Goal: Task Accomplishment & Management: Complete application form

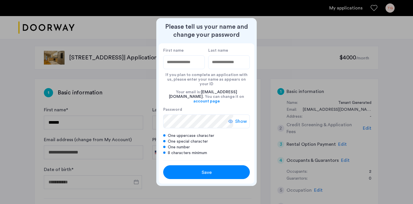
click at [183, 68] on input "First name" at bounding box center [184, 62] width 42 height 14
type input "*******"
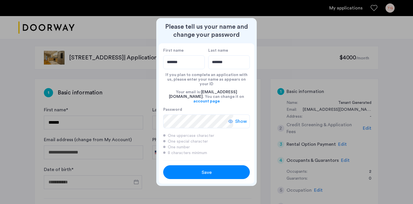
click at [201, 169] on div "Save" at bounding box center [206, 172] width 55 height 7
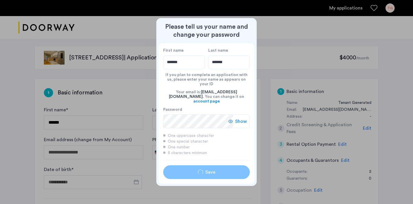
type input "*******"
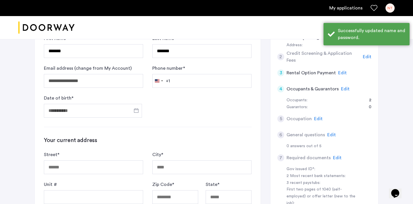
scroll to position [72, 0]
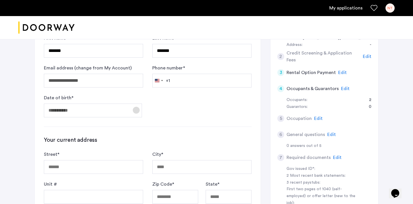
click at [131, 109] on span "Open calendar" at bounding box center [136, 110] width 14 height 14
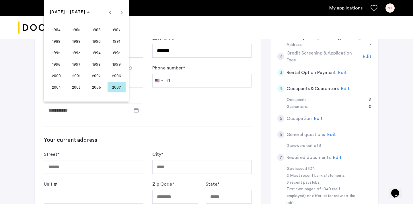
click at [58, 65] on span "1996" at bounding box center [56, 64] width 18 height 10
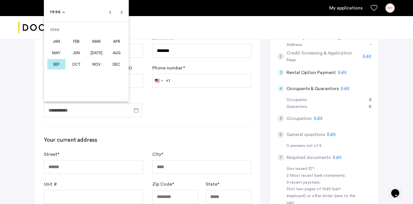
click at [55, 64] on span "SEP" at bounding box center [56, 64] width 18 height 10
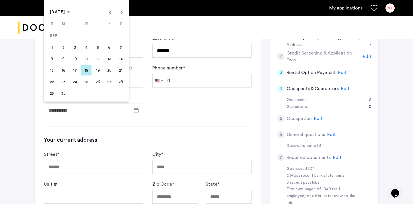
click at [77, 82] on span "24" at bounding box center [75, 82] width 10 height 10
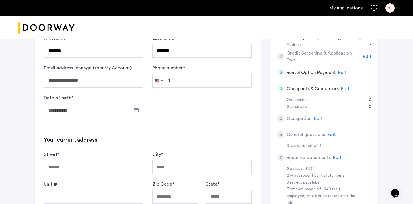
type input "**********"
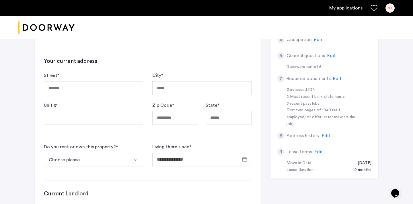
scroll to position [157, 0]
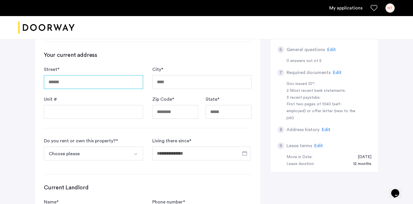
click at [106, 80] on input "Street *" at bounding box center [93, 82] width 99 height 14
type input "**********"
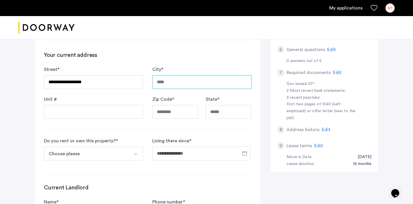
type input "**********"
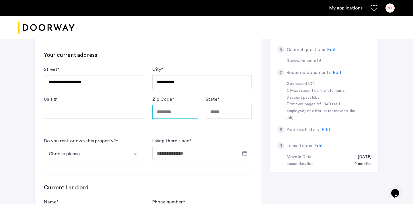
type input "*****"
type input "**"
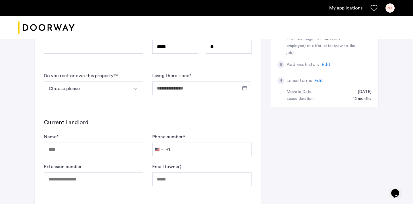
scroll to position [226, 0]
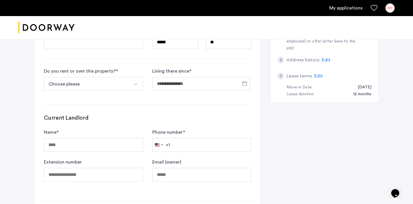
click at [123, 85] on button "Choose please" at bounding box center [87, 84] width 86 height 14
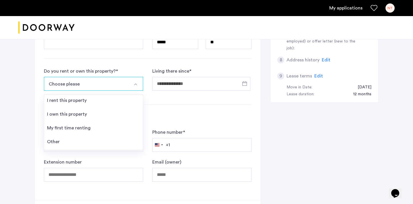
click at [135, 86] on img "Select option" at bounding box center [135, 84] width 5 height 5
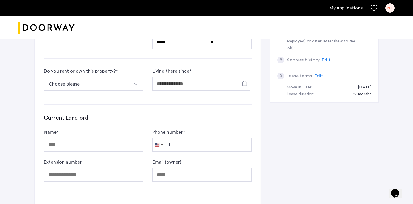
click at [135, 86] on img "Select option" at bounding box center [135, 84] width 5 height 5
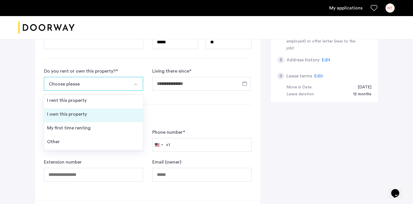
click at [119, 116] on li "I own this property" at bounding box center [93, 115] width 99 height 14
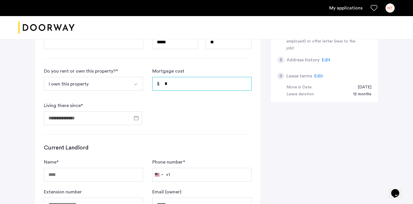
drag, startPoint x: 184, startPoint y: 86, endPoint x: 163, endPoint y: 84, distance: 21.7
click at [162, 84] on input "*" at bounding box center [201, 84] width 99 height 14
click at [170, 115] on form "Do you rent or own this property? * I own this property I rent this property I …" at bounding box center [148, 96] width 208 height 57
click at [138, 117] on span "Open calendar" at bounding box center [136, 118] width 14 height 14
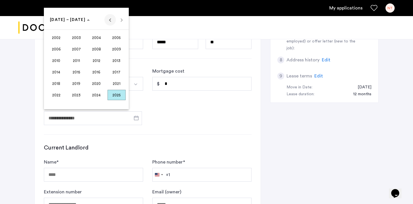
click at [111, 23] on span "Previous 24 years" at bounding box center [109, 19] width 11 height 11
click at [96, 85] on span "1996" at bounding box center [97, 83] width 18 height 10
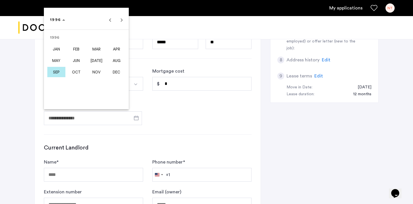
click at [52, 72] on span "SEP" at bounding box center [56, 72] width 18 height 10
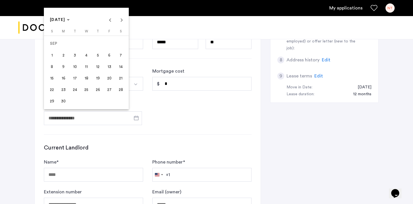
click at [74, 89] on span "24" at bounding box center [75, 89] width 10 height 10
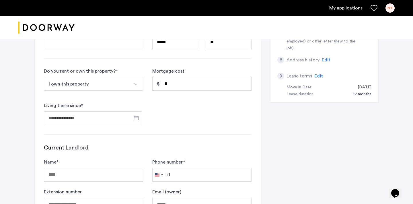
type input "**********"
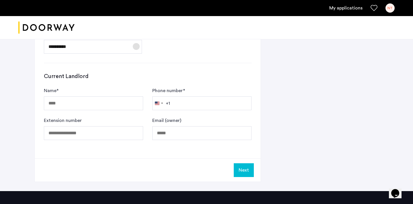
scroll to position [301, 0]
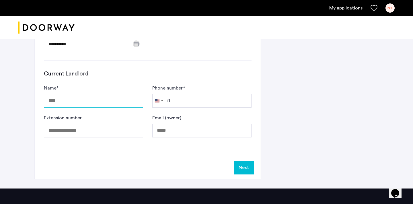
click at [78, 99] on input "Name *" at bounding box center [93, 101] width 99 height 14
type input "***"
click at [249, 171] on button "Next" at bounding box center [244, 168] width 20 height 14
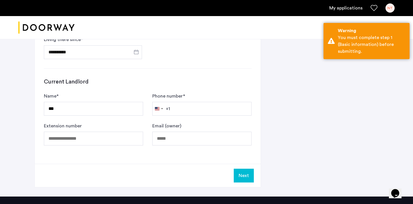
scroll to position [309, 0]
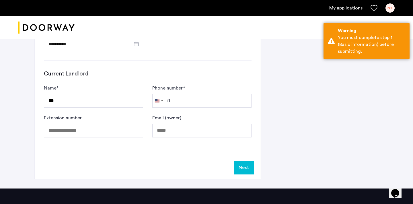
click at [221, 110] on form "Name * *** Phone number * United States +1 +1 244 results found Afghanistan +93…" at bounding box center [148, 111] width 208 height 53
click at [221, 105] on input "Phone number *" at bounding box center [201, 101] width 99 height 14
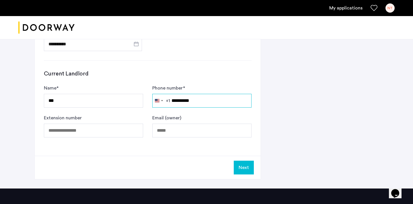
type input "**********"
click at [247, 173] on button "Next" at bounding box center [244, 168] width 20 height 14
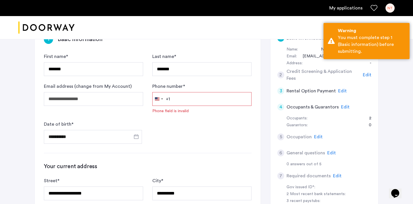
scroll to position [48, 0]
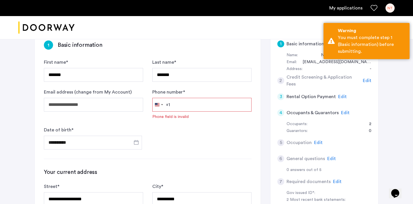
click at [205, 109] on input "Phone number *" at bounding box center [201, 105] width 99 height 14
type input "**********"
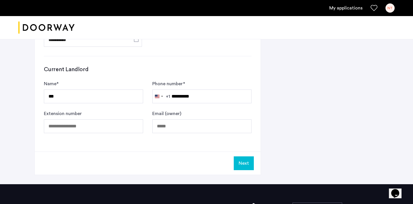
scroll to position [369, 0]
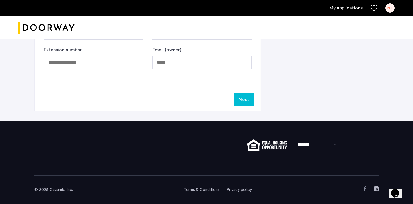
click at [241, 100] on button "Next" at bounding box center [244, 100] width 20 height 14
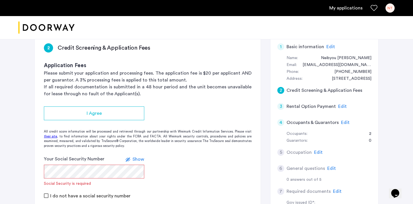
scroll to position [50, 0]
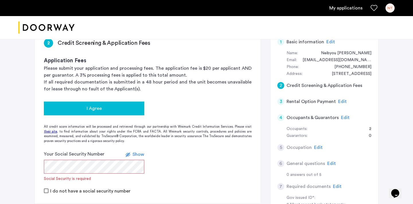
click at [110, 104] on button "I Agree" at bounding box center [94, 109] width 100 height 14
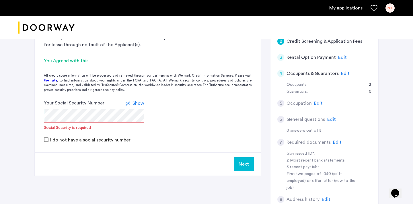
scroll to position [101, 0]
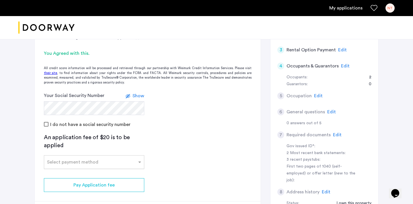
click at [95, 163] on input "text" at bounding box center [88, 161] width 83 height 4
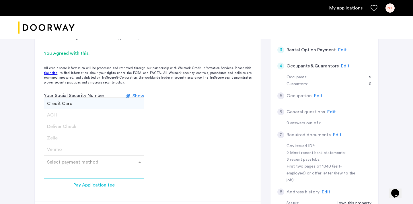
click at [175, 133] on app-credit-screening "2 Credit Screening & Application Fees Application Fees Please submit your appli…" at bounding box center [148, 101] width 226 height 247
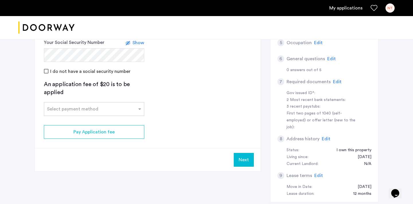
scroll to position [155, 0]
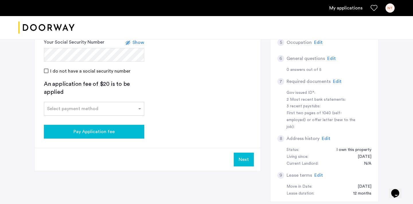
click at [117, 127] on button "Pay Application fee" at bounding box center [94, 132] width 100 height 14
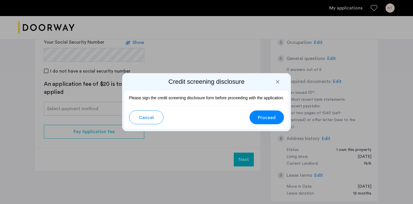
click at [267, 119] on span "Proceed" at bounding box center [267, 117] width 18 height 7
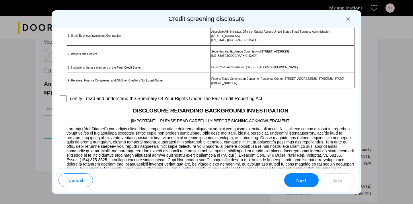
scroll to position [439, 0]
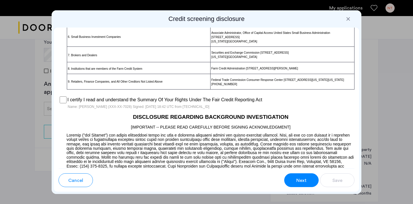
click at [298, 177] on span "Next" at bounding box center [302, 180] width 10 height 7
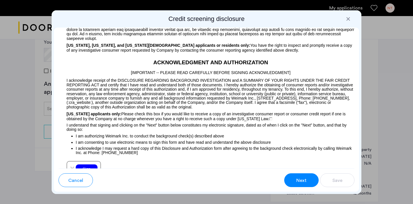
click at [298, 177] on span "Next" at bounding box center [302, 180] width 10 height 7
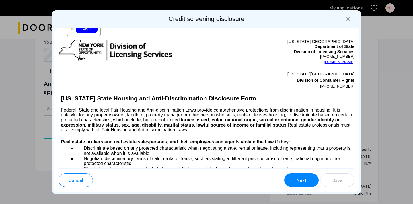
click at [298, 177] on span "Next" at bounding box center [302, 180] width 10 height 7
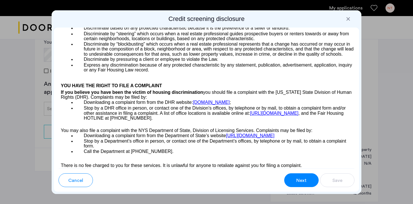
click at [298, 177] on span "Next" at bounding box center [302, 180] width 10 height 7
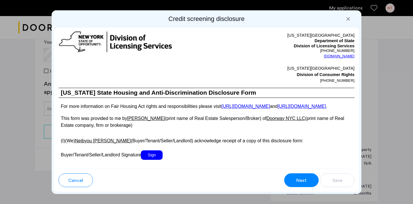
click at [298, 177] on span "Next" at bounding box center [302, 180] width 10 height 7
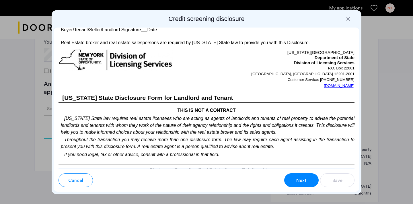
click at [298, 177] on span "Next" at bounding box center [302, 180] width 10 height 7
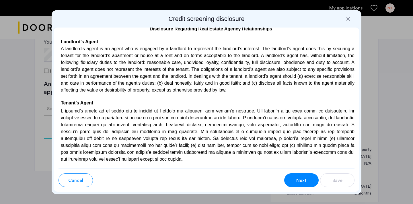
click at [298, 177] on span "Next" at bounding box center [302, 180] width 10 height 7
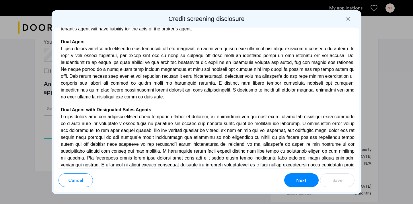
click at [298, 177] on span "Next" at bounding box center [302, 180] width 10 height 7
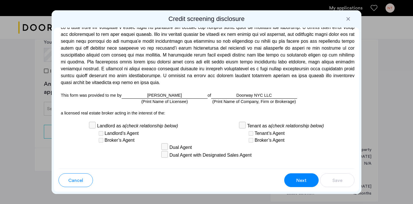
click at [298, 177] on span "Next" at bounding box center [302, 180] width 10 height 7
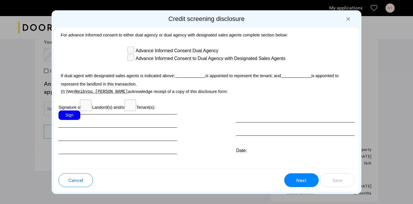
click at [298, 177] on span "Next" at bounding box center [302, 180] width 10 height 7
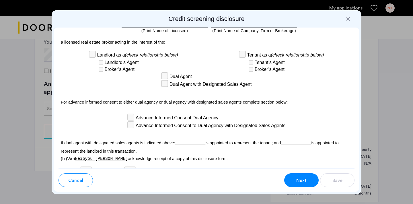
click at [298, 177] on span "Next" at bounding box center [302, 180] width 10 height 7
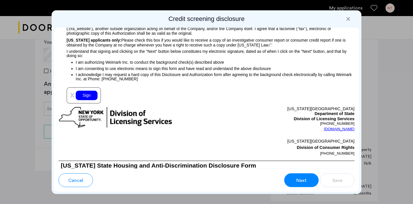
scroll to position [652, 0]
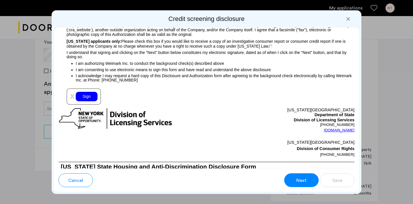
click at [298, 177] on span "Next" at bounding box center [302, 180] width 10 height 7
click at [85, 96] on div "Sign" at bounding box center [87, 96] width 22 height 9
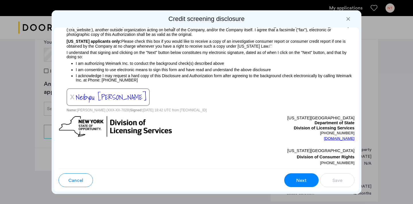
click at [307, 179] on div "Next" at bounding box center [301, 180] width 11 height 7
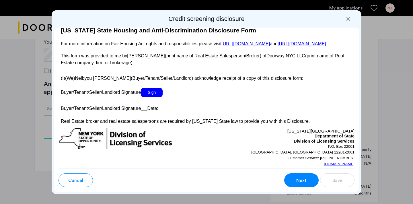
scroll to position [1074, 0]
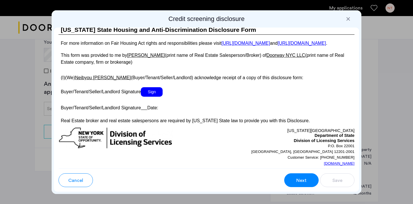
click at [158, 93] on span "Sign" at bounding box center [152, 91] width 22 height 9
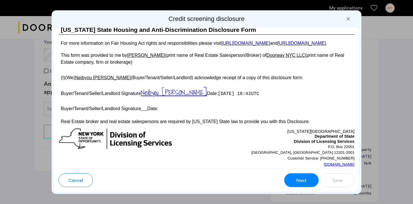
click at [301, 182] on span "Next" at bounding box center [302, 180] width 10 height 7
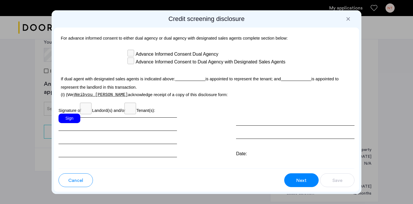
scroll to position [1713, 0]
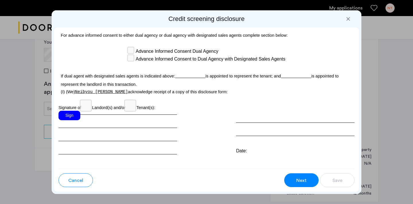
click at [72, 111] on div "Sign" at bounding box center [70, 115] width 22 height 9
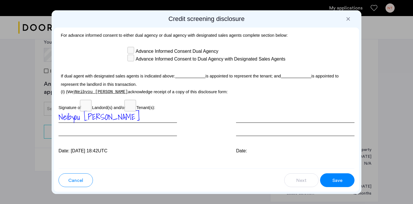
click at [335, 182] on span "Save" at bounding box center [338, 180] width 10 height 7
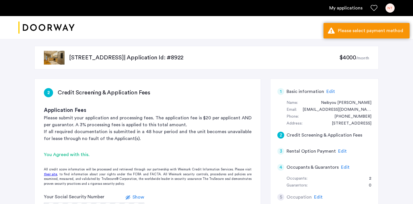
scroll to position [155, 0]
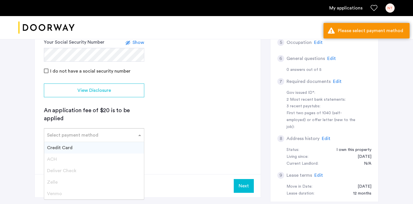
click at [137, 133] on span at bounding box center [140, 135] width 7 height 7
click at [107, 147] on div "Credit Card" at bounding box center [94, 147] width 100 height 11
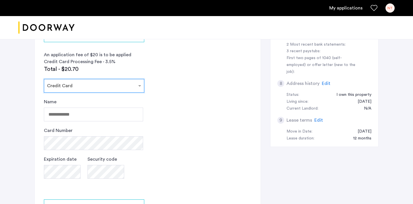
scroll to position [210, 0]
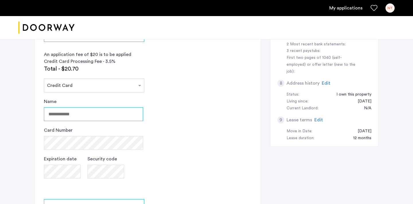
click at [86, 116] on input "Name" at bounding box center [93, 114] width 99 height 14
type input "**********"
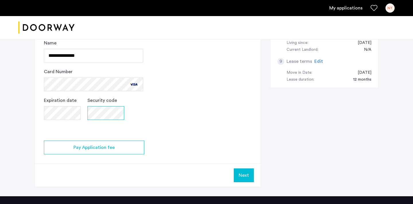
scroll to position [274, 0]
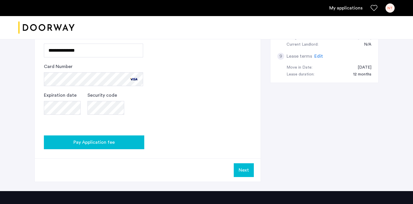
click at [110, 144] on span "Pay Application fee" at bounding box center [93, 142] width 41 height 7
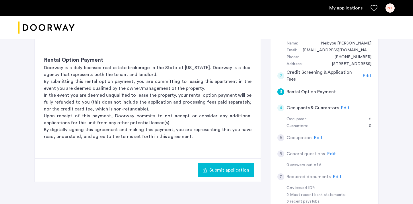
scroll to position [60, 0]
click at [226, 164] on button "Submit application" at bounding box center [226, 170] width 56 height 14
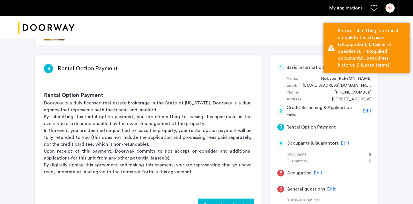
scroll to position [24, 0]
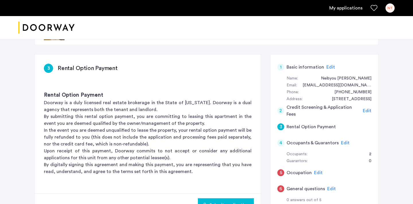
click at [344, 142] on span "Edit" at bounding box center [345, 143] width 9 height 5
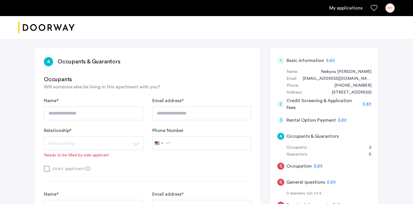
scroll to position [31, 0]
click at [127, 152] on div "Relationship * Relationship Husband Wife Son Daughter Mother Father Friend Othe…" at bounding box center [93, 142] width 99 height 31
click at [190, 101] on div "**********" at bounding box center [201, 108] width 99 height 23
click at [296, 93] on div "Address:" at bounding box center [295, 92] width 16 height 7
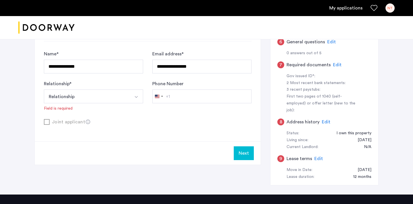
scroll to position [173, 0]
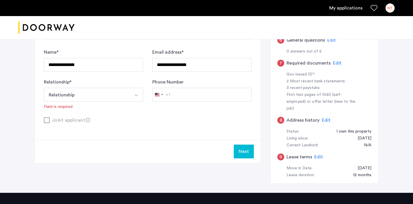
click at [92, 89] on button "Relationship" at bounding box center [87, 95] width 86 height 14
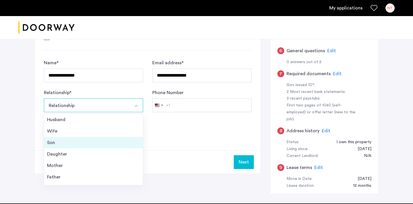
scroll to position [21, 0]
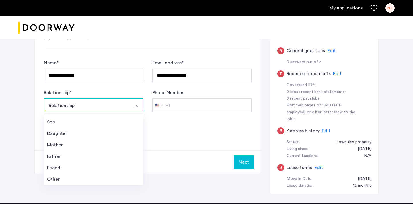
click at [183, 141] on div "**********" at bounding box center [148, 33] width 226 height 234
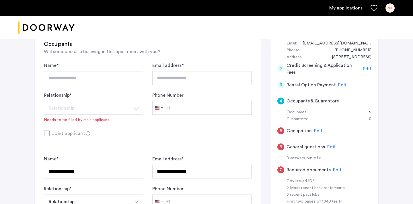
scroll to position [67, 0]
click at [331, 144] on span "Edit" at bounding box center [332, 146] width 9 height 5
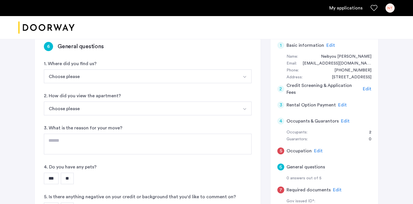
scroll to position [44, 0]
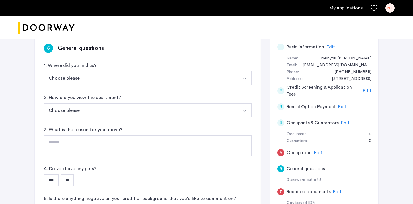
click at [176, 82] on button "Choose please" at bounding box center [141, 78] width 194 height 14
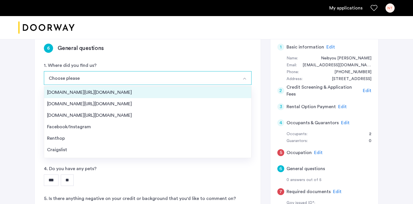
click at [173, 90] on div "[DOMAIN_NAME][URL][DOMAIN_NAME]" at bounding box center [147, 92] width 201 height 7
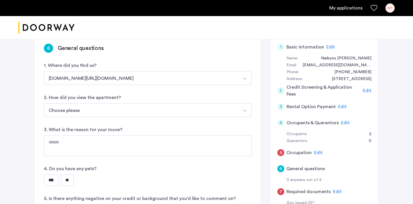
click at [160, 104] on button "Choose please" at bounding box center [141, 110] width 194 height 14
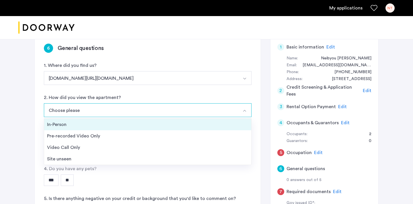
click at [148, 123] on div "In-Person" at bounding box center [147, 124] width 201 height 7
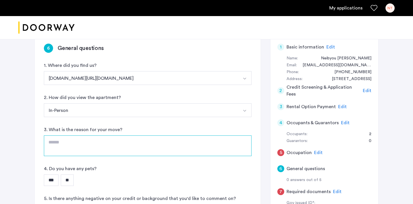
click at [157, 144] on textarea at bounding box center [148, 145] width 208 height 21
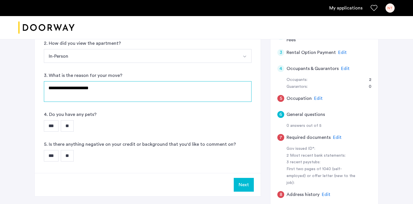
scroll to position [113, 0]
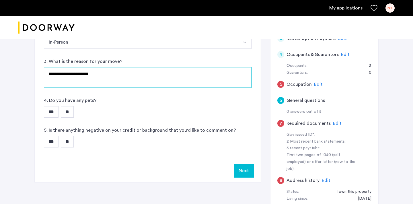
type textarea "**********"
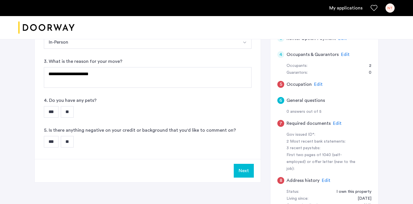
click at [74, 112] on input "**" at bounding box center [67, 111] width 13 height 11
click at [72, 142] on input "**" at bounding box center [67, 141] width 13 height 11
click at [247, 171] on button "Next" at bounding box center [244, 171] width 20 height 14
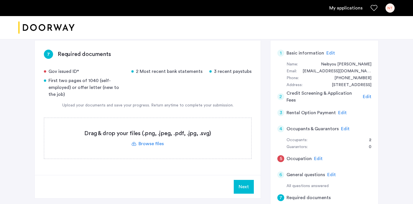
scroll to position [37, 0]
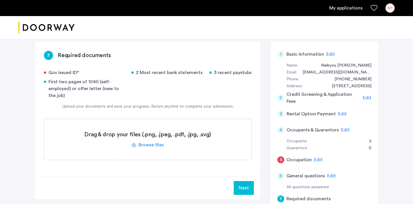
click at [150, 144] on label at bounding box center [147, 139] width 207 height 41
click at [0, 0] on input "file" at bounding box center [0, 0] width 0 height 0
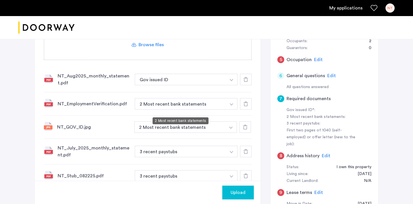
scroll to position [139, 0]
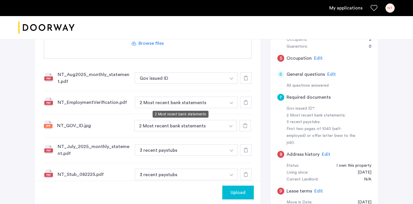
click at [220, 99] on button "2 Most recent bank statements" at bounding box center [180, 102] width 91 height 11
click at [232, 101] on button "button" at bounding box center [232, 102] width 12 height 11
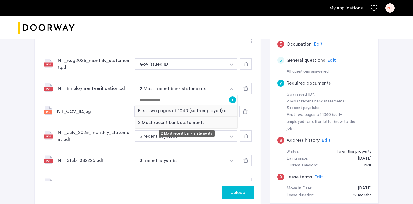
scroll to position [155, 0]
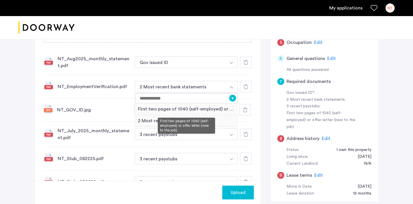
click at [205, 107] on div "First two pages of 1040 (self-employed) or offer letter (new to the job)" at bounding box center [186, 109] width 102 height 12
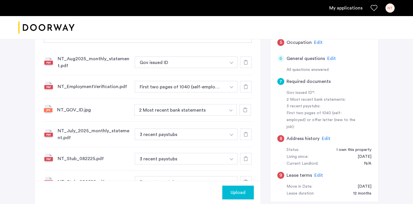
click at [238, 109] on div "2 Most recent bank statements + 2 Most recent bank statements" at bounding box center [192, 109] width 117 height 11
click at [234, 109] on button "button" at bounding box center [231, 109] width 12 height 11
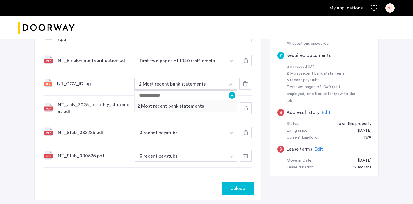
scroll to position [164, 0]
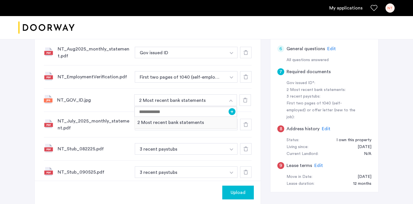
click at [230, 53] on img "button" at bounding box center [231, 53] width 3 height 2
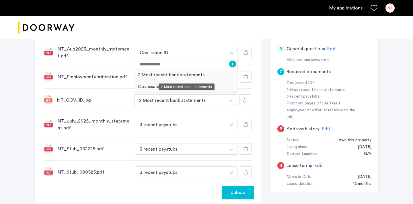
click at [212, 76] on div "2 Most recent bank statements" at bounding box center [186, 75] width 102 height 12
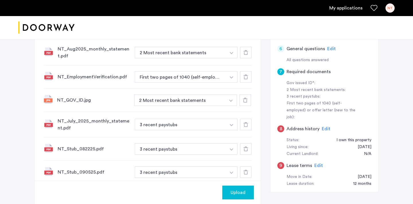
click at [229, 98] on button "button" at bounding box center [231, 99] width 12 height 11
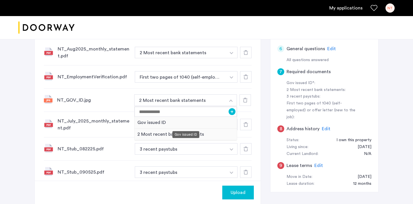
click at [205, 120] on div "Gov issued ID" at bounding box center [186, 123] width 102 height 12
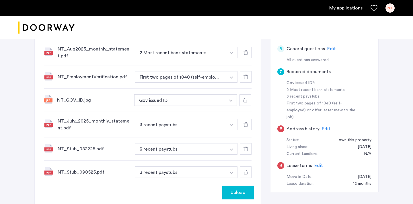
click at [230, 124] on img "button" at bounding box center [231, 125] width 3 height 2
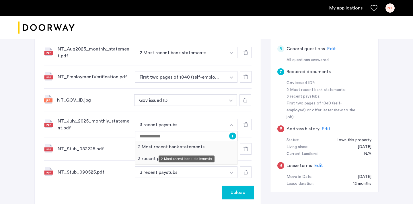
click at [214, 145] on div "2 Most recent bank statements" at bounding box center [186, 147] width 102 height 12
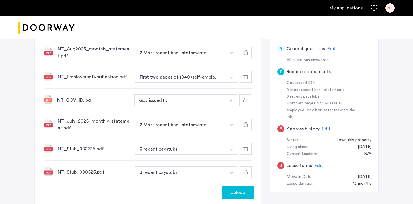
click at [232, 148] on img "button" at bounding box center [231, 149] width 3 height 2
click at [199, 174] on div "3 recent paystubs" at bounding box center [186, 172] width 102 height 12
click at [198, 171] on button "3 recent paystubs" at bounding box center [180, 171] width 91 height 11
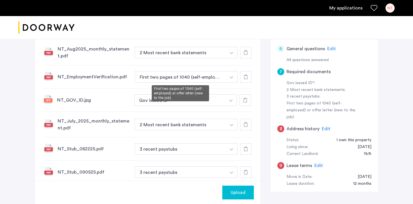
click at [201, 77] on button "First two pages of 1040 (self-employed) or offer letter (new to the job)" at bounding box center [180, 76] width 91 height 11
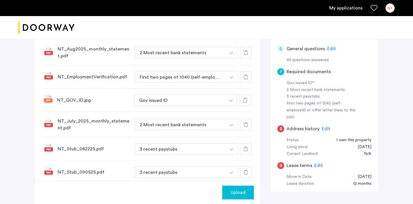
click at [229, 78] on button "button" at bounding box center [232, 76] width 12 height 11
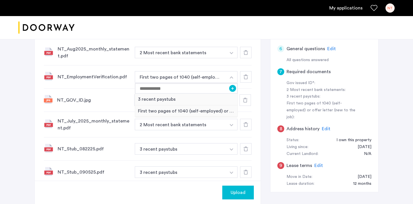
click at [229, 78] on button "button" at bounding box center [232, 76] width 12 height 11
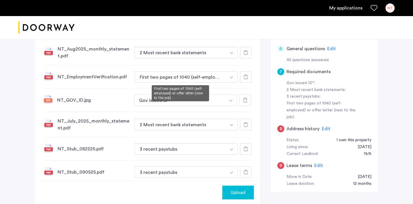
click at [179, 79] on button "First two pages of 1040 (self-employed) or offer letter (new to the job)" at bounding box center [180, 76] width 91 height 11
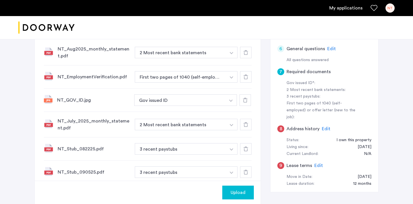
click at [236, 79] on button "button" at bounding box center [232, 76] width 12 height 11
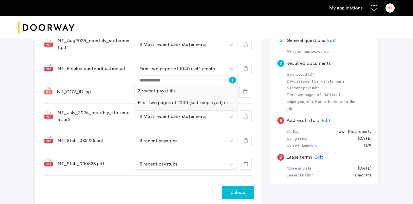
scroll to position [171, 0]
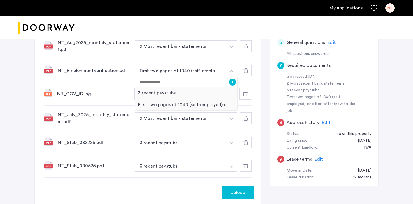
click at [262, 71] on div "7 Required documents Gov issued ID* 2 Most recent bank statements 3 recent pays…" at bounding box center [206, 64] width 344 height 312
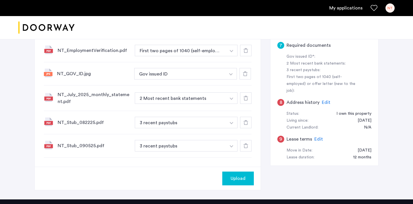
scroll to position [194, 0]
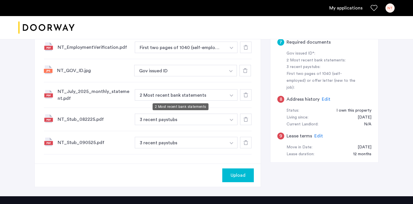
click at [176, 96] on button "2 Most recent bank statements" at bounding box center [180, 94] width 91 height 11
click at [224, 97] on button "2 Most recent bank statements" at bounding box center [180, 94] width 91 height 11
click at [233, 95] on button "button" at bounding box center [232, 94] width 12 height 11
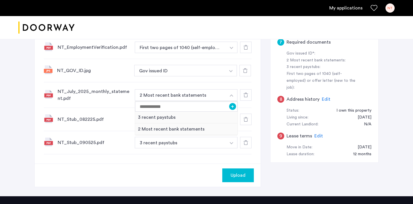
click at [233, 95] on button "button" at bounding box center [232, 94] width 12 height 11
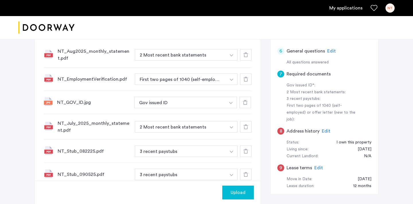
scroll to position [165, 0]
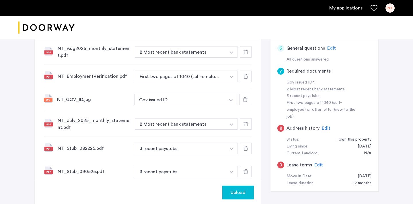
click at [231, 187] on button "Upload" at bounding box center [238, 193] width 32 height 14
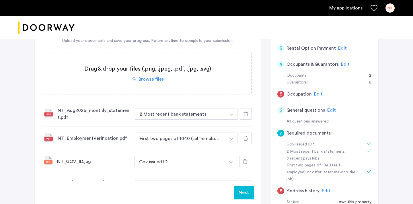
scroll to position [101, 0]
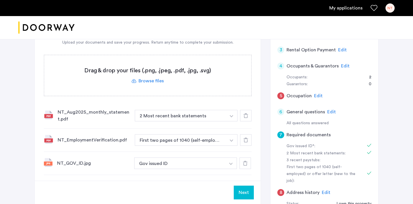
click at [146, 80] on label at bounding box center [147, 75] width 207 height 41
click at [0, 0] on input "file" at bounding box center [0, 0] width 0 height 0
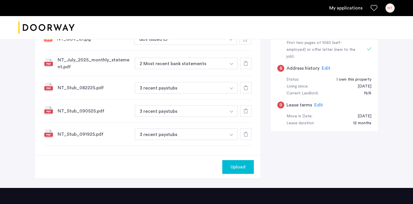
scroll to position [293, 0]
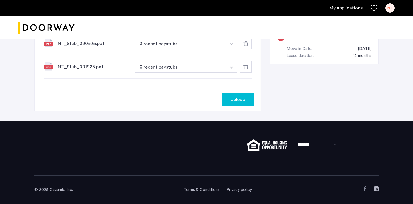
click at [234, 102] on span "Upload" at bounding box center [238, 99] width 15 height 7
click at [245, 97] on button "Next" at bounding box center [244, 100] width 20 height 14
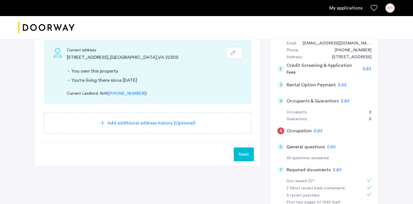
scroll to position [73, 0]
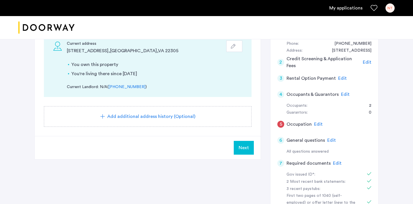
click at [242, 148] on span "Next" at bounding box center [244, 147] width 10 height 7
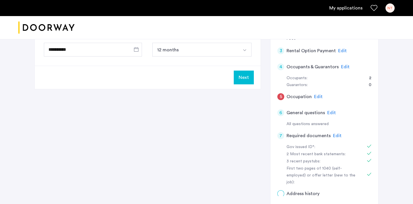
scroll to position [0, 0]
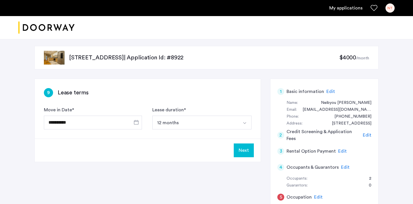
click at [247, 152] on button "Next" at bounding box center [244, 151] width 20 height 14
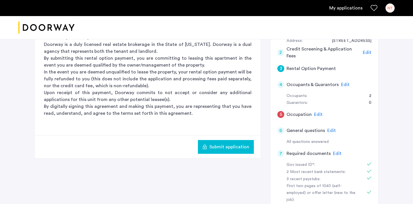
scroll to position [96, 0]
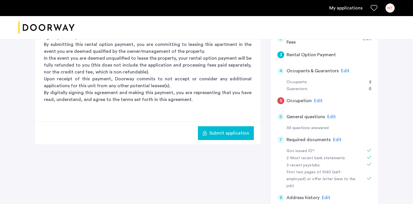
click at [315, 100] on span "Edit" at bounding box center [318, 100] width 9 height 5
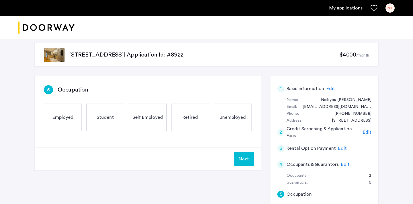
scroll to position [0, 0]
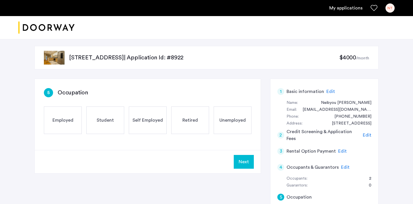
click at [78, 116] on div "Employed" at bounding box center [63, 120] width 38 height 28
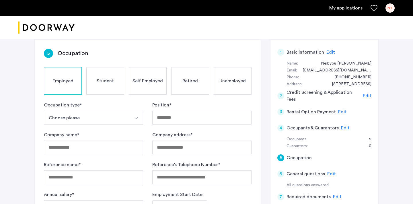
scroll to position [40, 0]
click at [123, 114] on button "Choose please" at bounding box center [87, 118] width 86 height 14
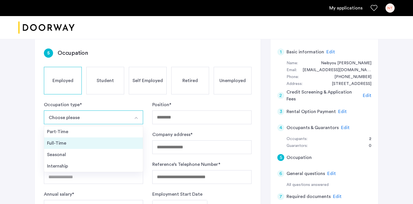
click at [105, 139] on li "Full-Time" at bounding box center [93, 142] width 99 height 11
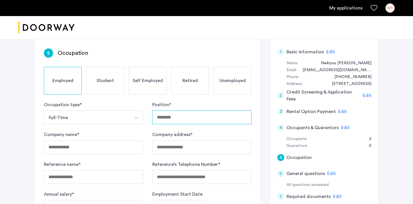
click at [181, 112] on input "Position *" at bounding box center [201, 118] width 99 height 14
type input "**********"
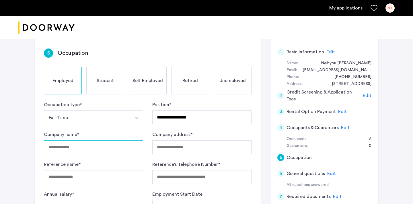
click at [97, 149] on input "Company name *" at bounding box center [93, 147] width 99 height 14
type input "********"
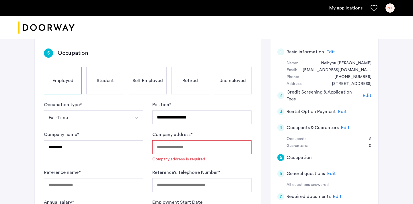
paste input "**********"
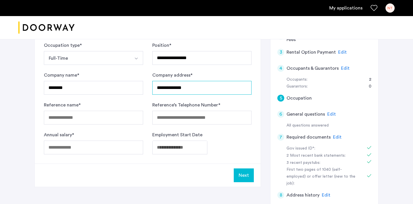
scroll to position [100, 0]
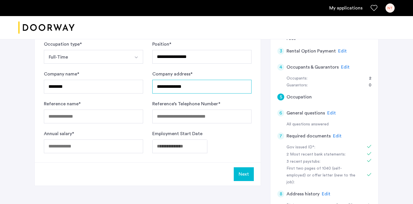
type input "**********"
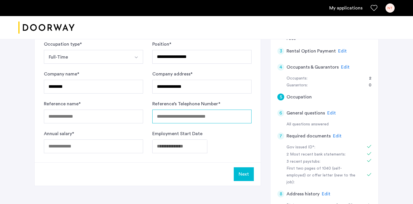
click at [169, 119] on input "Reference’s Telephone Number *" at bounding box center [201, 117] width 99 height 14
click at [152, 117] on input "Reference’s Telephone Number *" at bounding box center [201, 117] width 99 height 14
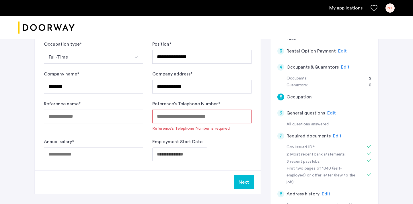
click at [148, 118] on form "**********" at bounding box center [148, 101] width 208 height 121
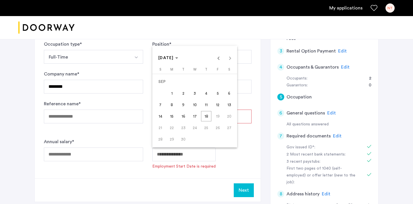
click at [171, 104] on body "**********" at bounding box center [206, 2] width 413 height 204
click at [186, 57] on div "SEP 2025 SEP 2025" at bounding box center [195, 57] width 82 height 11
click at [178, 57] on span "SEP 2025" at bounding box center [168, 58] width 20 height 5
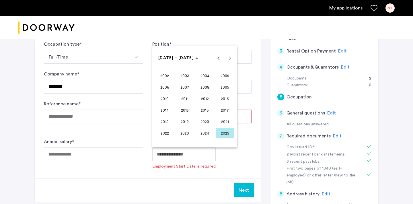
click at [205, 120] on span "2020" at bounding box center [205, 122] width 18 height 10
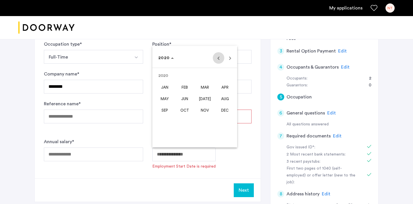
click at [219, 59] on span "Previous year" at bounding box center [218, 57] width 11 height 11
click at [220, 111] on span "DEC" at bounding box center [225, 110] width 18 height 10
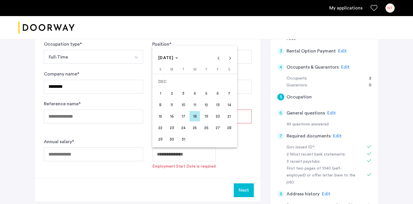
click at [174, 97] on span "2" at bounding box center [172, 93] width 10 height 10
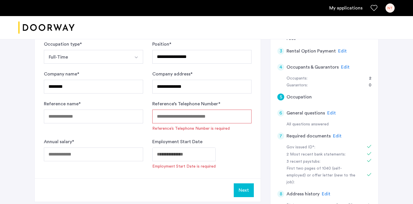
type input "**********"
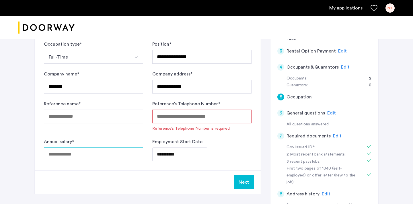
click at [103, 150] on input "Annual salary *" at bounding box center [93, 155] width 99 height 14
type input "******"
click at [239, 181] on button "Next" at bounding box center [244, 182] width 20 height 14
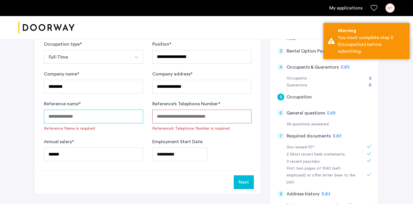
click at [111, 120] on input "Reference name *" at bounding box center [93, 117] width 99 height 14
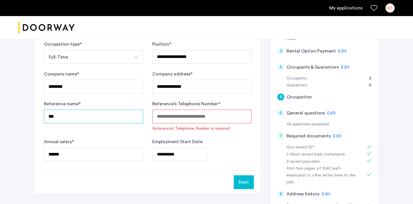
type input "***"
click at [204, 119] on input "Reference’s Telephone Number *" at bounding box center [201, 117] width 99 height 14
paste input "**********"
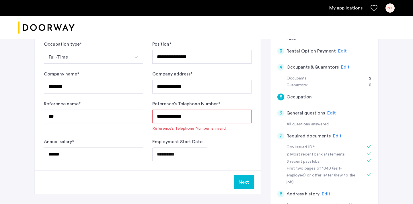
click at [177, 118] on input "**********" at bounding box center [201, 117] width 99 height 14
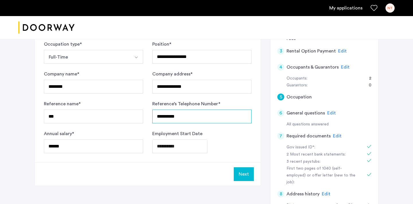
type input "**********"
click at [245, 175] on button "Next" at bounding box center [244, 174] width 20 height 14
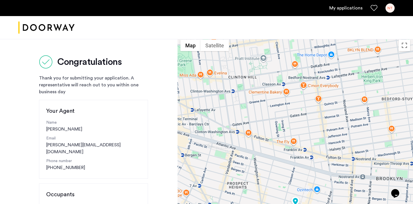
click at [350, 9] on link "My applications" at bounding box center [346, 8] width 33 height 7
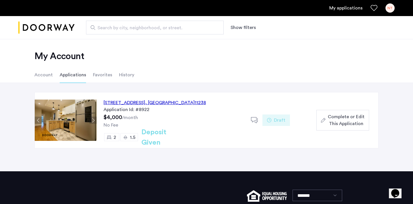
click at [330, 124] on span "Complete or Edit This Application" at bounding box center [346, 120] width 37 height 14
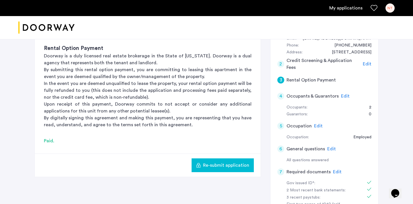
scroll to position [92, 0]
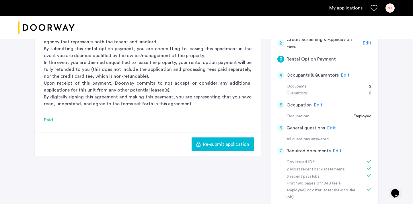
click at [341, 76] on span "Edit" at bounding box center [345, 75] width 9 height 5
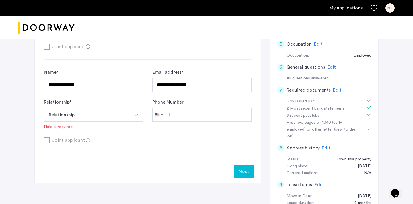
scroll to position [154, 0]
click at [131, 118] on button "Select option" at bounding box center [136, 114] width 14 height 14
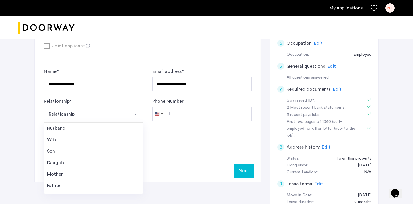
click at [131, 118] on button "Select option" at bounding box center [136, 114] width 14 height 14
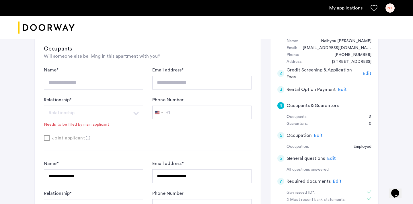
scroll to position [61, 0]
click at [317, 136] on span "Edit" at bounding box center [318, 136] width 9 height 5
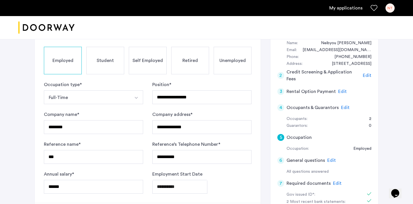
scroll to position [60, 0]
click at [101, 184] on input "******" at bounding box center [93, 187] width 99 height 14
type input "******"
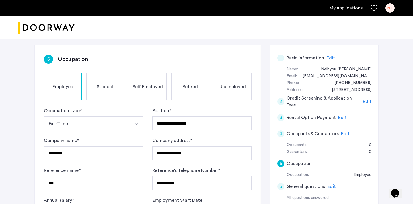
scroll to position [34, 0]
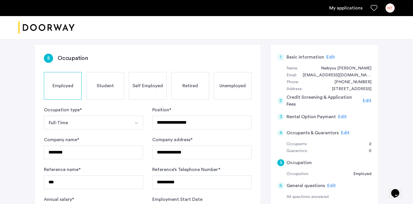
click at [149, 90] on div "Self Employed" at bounding box center [148, 86] width 38 height 28
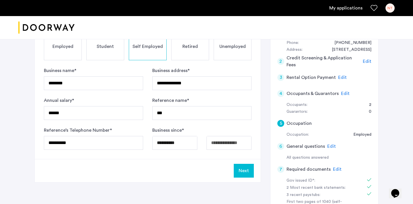
scroll to position [77, 0]
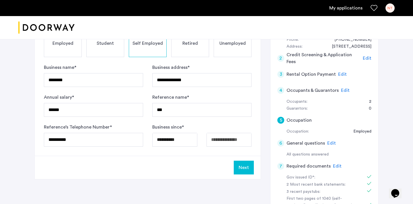
click at [66, 54] on div "Employed" at bounding box center [63, 44] width 38 height 28
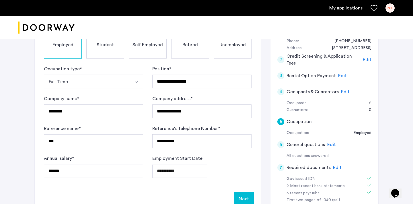
scroll to position [199, 0]
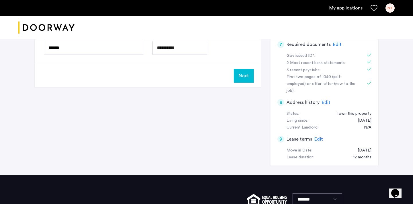
click at [247, 81] on button "Next" at bounding box center [244, 76] width 20 height 14
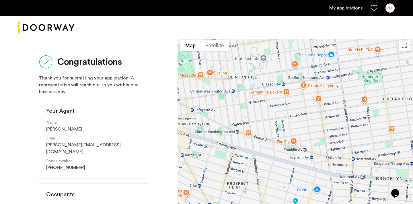
click at [349, 2] on div "My applications NT" at bounding box center [206, 8] width 413 height 16
click at [349, 7] on link "My applications" at bounding box center [346, 8] width 33 height 7
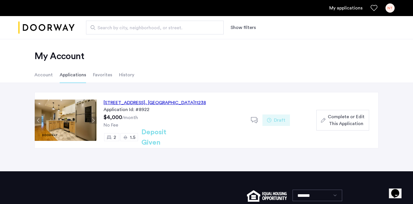
click at [337, 120] on span "Complete or Edit This Application" at bounding box center [346, 120] width 37 height 14
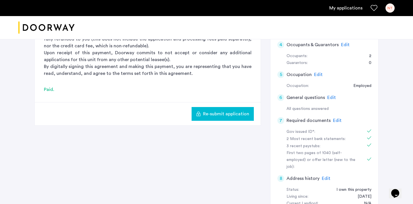
scroll to position [114, 0]
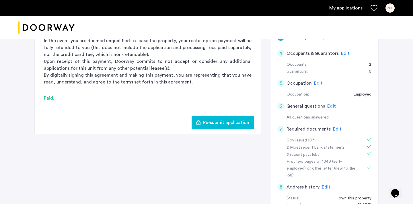
click at [342, 52] on span "Edit" at bounding box center [345, 53] width 9 height 5
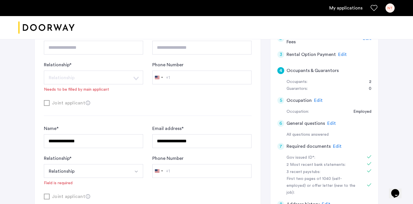
scroll to position [94, 0]
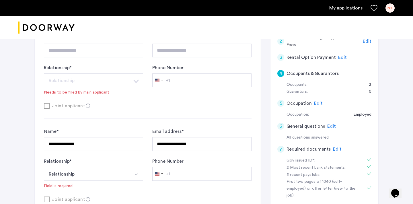
drag, startPoint x: 98, startPoint y: 152, endPoint x: 90, endPoint y: 151, distance: 7.9
click at [88, 151] on div "**********" at bounding box center [148, 158] width 208 height 61
drag, startPoint x: 90, startPoint y: 151, endPoint x: 41, endPoint y: 143, distance: 49.7
click at [41, 143] on div "**********" at bounding box center [148, 102] width 226 height 234
type input "**********"
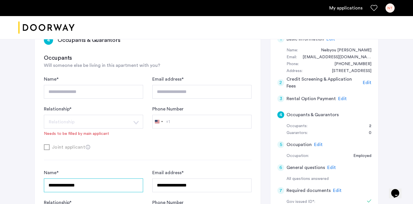
scroll to position [53, 0]
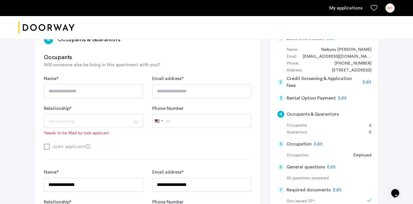
click at [60, 143] on div "Joint applicant" at bounding box center [148, 146] width 208 height 7
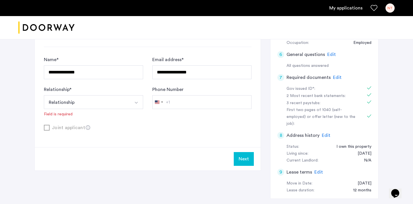
scroll to position [160, 0]
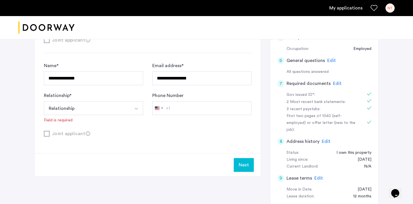
click at [131, 106] on button "Select option" at bounding box center [136, 108] width 14 height 14
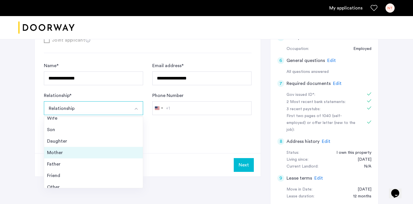
scroll to position [21, 0]
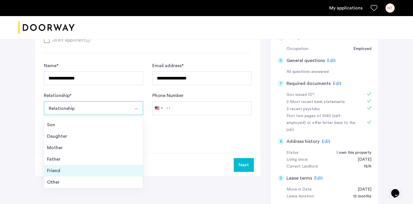
click at [84, 171] on div "Friend" at bounding box center [93, 170] width 93 height 7
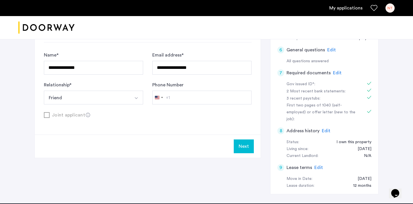
scroll to position [203, 0]
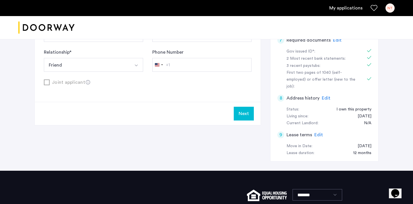
click at [243, 117] on button "Next" at bounding box center [244, 114] width 20 height 14
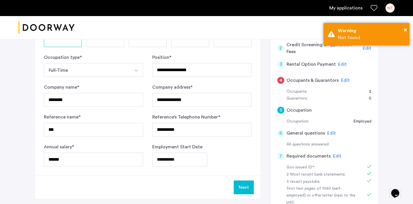
scroll to position [87, 0]
click at [342, 80] on span "Edit" at bounding box center [345, 80] width 9 height 5
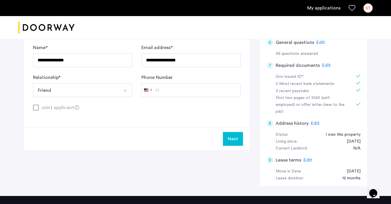
scroll to position [191, 0]
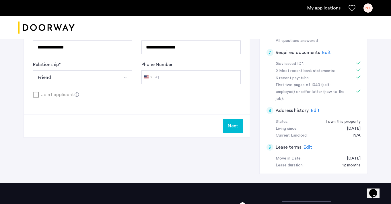
click at [235, 125] on button "Next" at bounding box center [233, 126] width 20 height 14
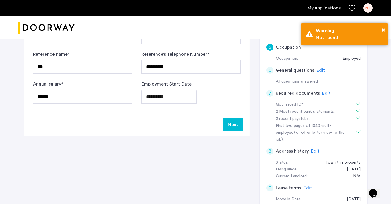
scroll to position [158, 0]
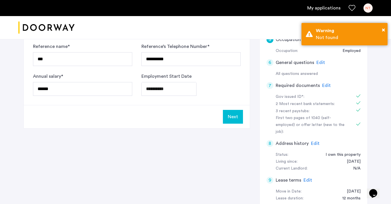
click at [234, 117] on button "Next" at bounding box center [233, 117] width 20 height 14
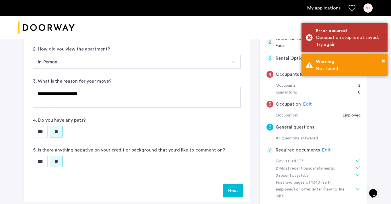
scroll to position [76, 0]
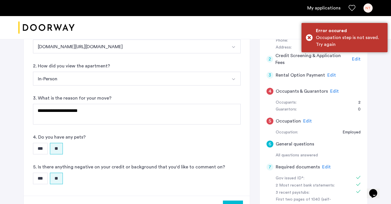
click at [309, 122] on span "Edit" at bounding box center [307, 121] width 9 height 5
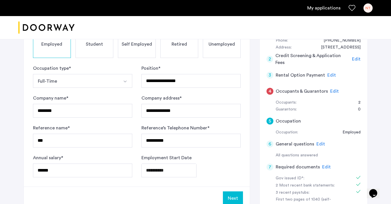
click at [58, 55] on div "Employed" at bounding box center [52, 44] width 38 height 28
click at [229, 195] on button "Next" at bounding box center [233, 198] width 20 height 14
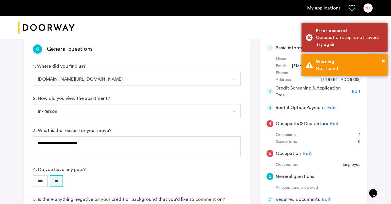
scroll to position [47, 0]
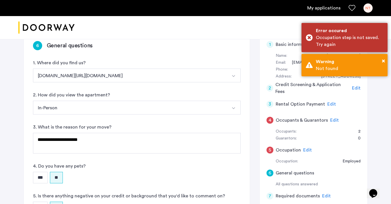
click at [307, 150] on span "Edit" at bounding box center [307, 150] width 9 height 5
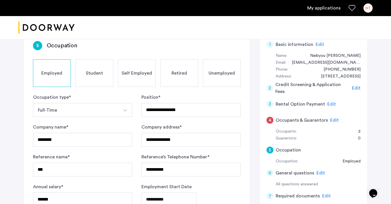
click at [120, 111] on button "Select option" at bounding box center [126, 110] width 14 height 14
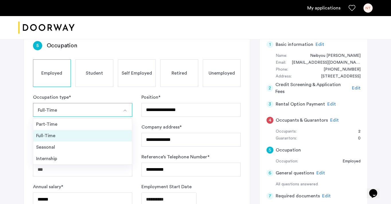
click at [92, 134] on div "Full-Time" at bounding box center [82, 135] width 93 height 7
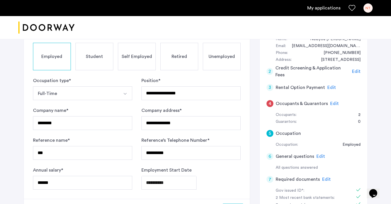
scroll to position [63, 0]
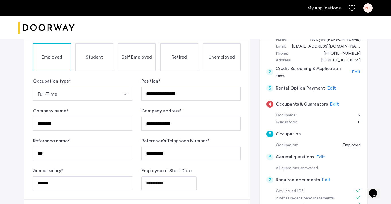
click at [67, 63] on div "Employed" at bounding box center [52, 57] width 38 height 28
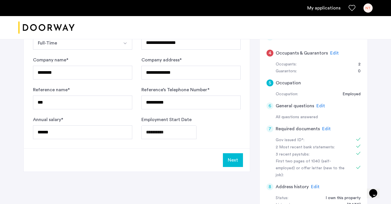
scroll to position [121, 0]
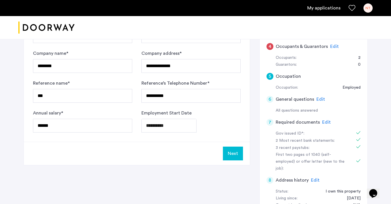
click at [239, 155] on button "Next" at bounding box center [233, 154] width 20 height 14
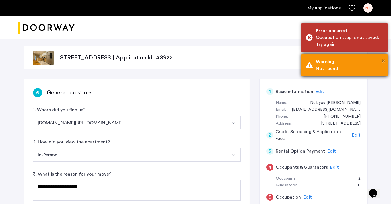
click at [385, 63] on span "×" at bounding box center [383, 61] width 3 height 6
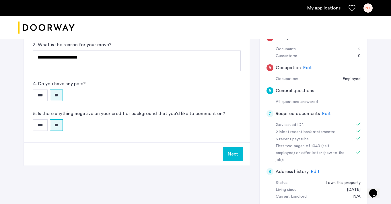
scroll to position [130, 0]
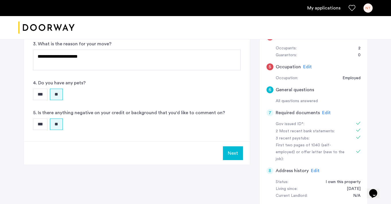
click at [228, 155] on button "Next" at bounding box center [233, 153] width 20 height 14
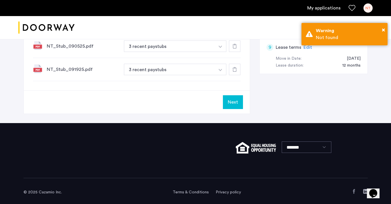
scroll to position [293, 0]
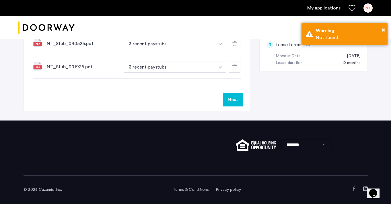
click at [237, 101] on button "Next" at bounding box center [233, 100] width 20 height 14
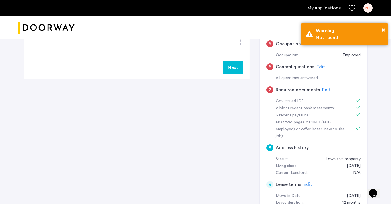
scroll to position [152, 0]
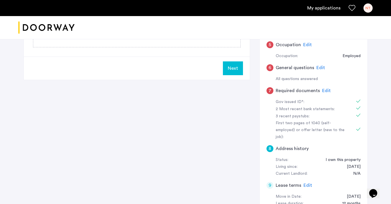
click at [233, 74] on button "Next" at bounding box center [233, 68] width 20 height 14
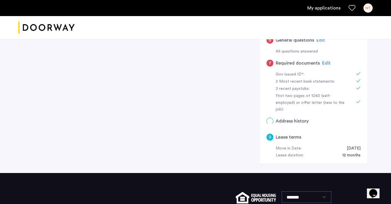
scroll to position [0, 0]
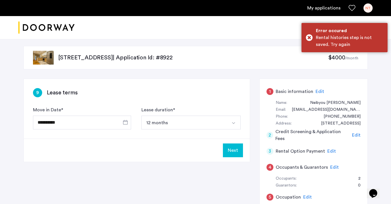
click at [234, 148] on button "Next" at bounding box center [233, 151] width 20 height 14
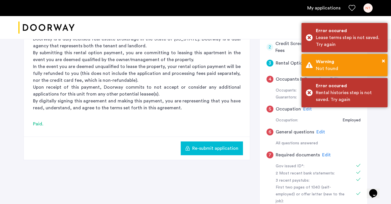
scroll to position [88, 0]
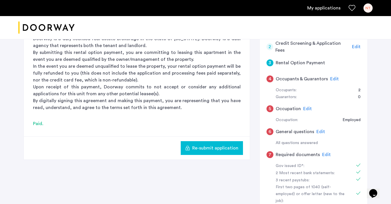
click at [306, 107] on span "Edit" at bounding box center [307, 108] width 9 height 5
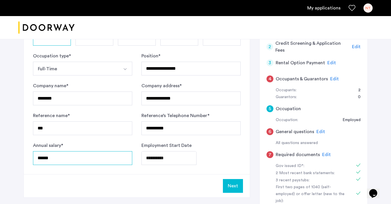
click at [44, 159] on input "******" at bounding box center [82, 158] width 99 height 14
type input "******"
click at [231, 187] on button "Next" at bounding box center [233, 186] width 20 height 14
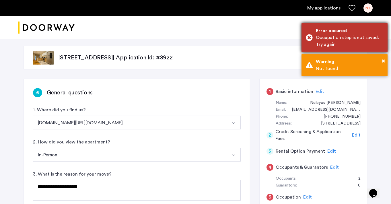
click at [351, 38] on div "Occupation step is not saved. Try again" at bounding box center [349, 41] width 67 height 14
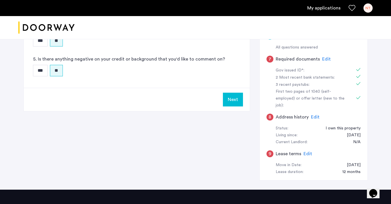
scroll to position [226, 0]
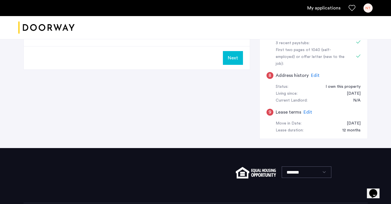
click at [240, 61] on button "Next" at bounding box center [233, 58] width 20 height 14
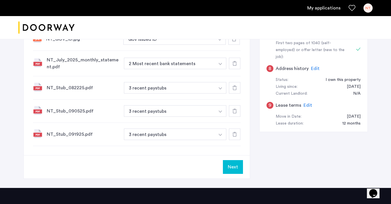
scroll to position [0, 0]
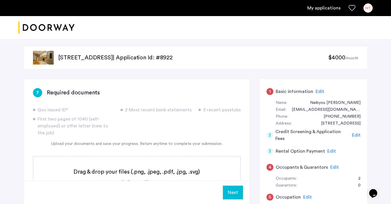
click at [240, 61] on p "597 Park Place, Unit 1, Brooklyn, NY 11238 | Application Id: #8922" at bounding box center [193, 58] width 270 height 8
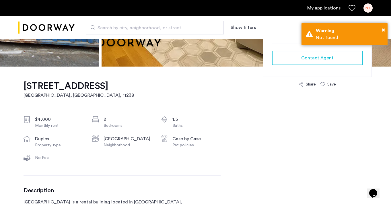
scroll to position [135, 0]
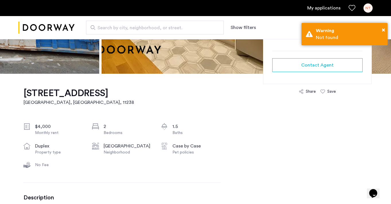
click at [313, 9] on link "My applications" at bounding box center [323, 8] width 33 height 7
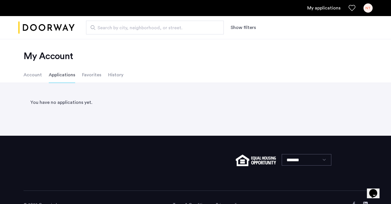
click at [35, 77] on li "Account" at bounding box center [33, 75] width 18 height 16
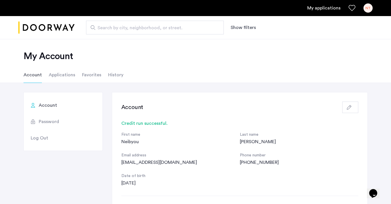
click at [93, 76] on li "Favorites" at bounding box center [91, 75] width 19 height 16
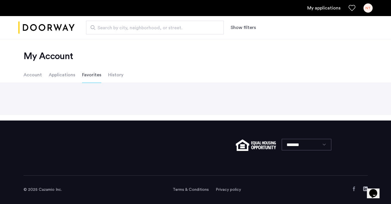
click at [108, 76] on li "History" at bounding box center [115, 75] width 15 height 16
click at [44, 25] on img "Cazamio logo" at bounding box center [46, 28] width 56 height 22
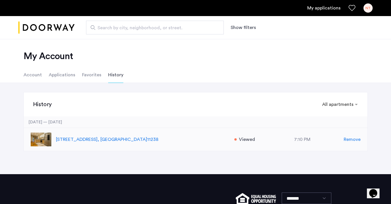
click at [246, 138] on span "Viewed" at bounding box center [247, 139] width 16 height 7
click at [112, 138] on p "597 Park Place, Unit 1, Brooklyn , NY 11238" at bounding box center [142, 139] width 173 height 7
click at [125, 140] on span ", NY" at bounding box center [123, 139] width 50 height 5
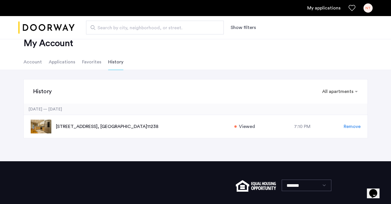
scroll to position [5, 0]
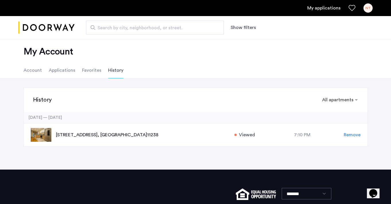
click at [319, 10] on link "My applications" at bounding box center [323, 8] width 33 height 7
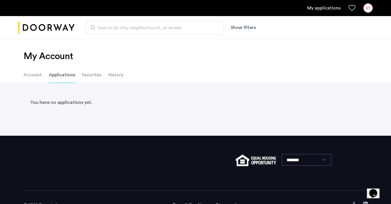
click at [328, 9] on link "My applications" at bounding box center [323, 8] width 33 height 7
click at [372, 13] on div "My applications NT" at bounding box center [195, 8] width 391 height 16
click at [368, 9] on div "NT" at bounding box center [368, 7] width 9 height 9
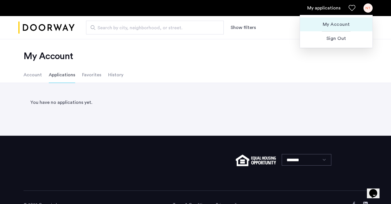
click at [346, 24] on span "My Account" at bounding box center [336, 24] width 63 height 7
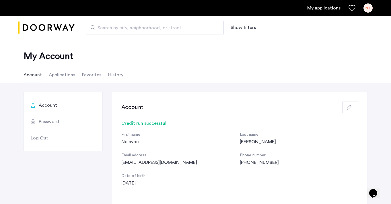
click at [61, 74] on li "Applications" at bounding box center [62, 75] width 26 height 16
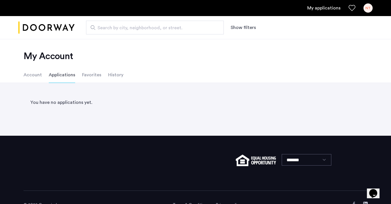
click at [88, 74] on li "Favorites" at bounding box center [91, 75] width 19 height 16
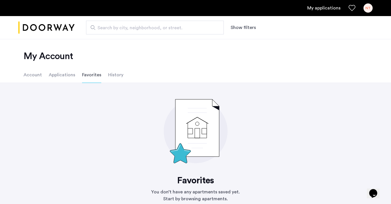
click at [118, 75] on li "History" at bounding box center [115, 75] width 15 height 16
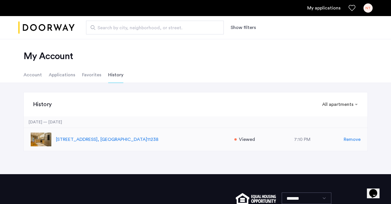
click at [109, 142] on p "597 Park Place, Unit 1, Brooklyn , NY 11238" at bounding box center [142, 139] width 173 height 7
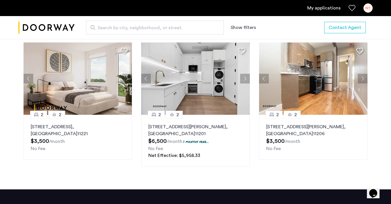
scroll to position [732, 0]
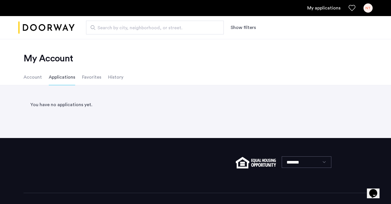
click at [31, 80] on li "Account" at bounding box center [33, 77] width 18 height 16
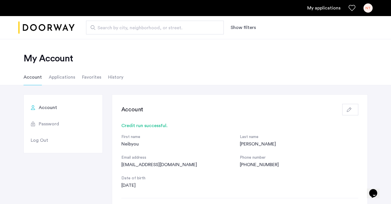
click at [52, 81] on li "Applications" at bounding box center [62, 77] width 26 height 16
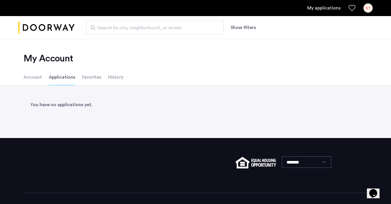
click at [78, 79] on ul "Account Applications Favorites History" at bounding box center [196, 77] width 362 height 16
click at [84, 79] on li "Favorites" at bounding box center [91, 77] width 19 height 16
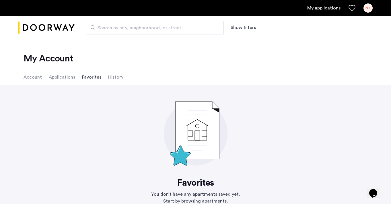
click at [108, 79] on li "History" at bounding box center [115, 77] width 15 height 16
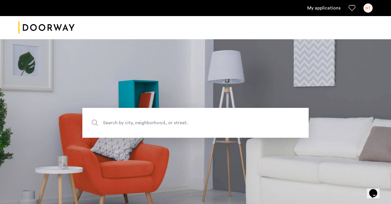
click at [330, 7] on link "My applications" at bounding box center [323, 8] width 33 height 7
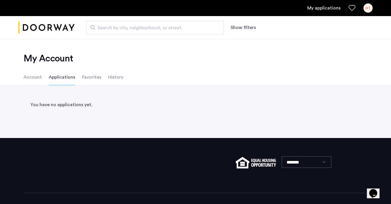
click at [333, 9] on link "My applications" at bounding box center [323, 8] width 33 height 7
click at [369, 8] on div "NT" at bounding box center [368, 7] width 9 height 9
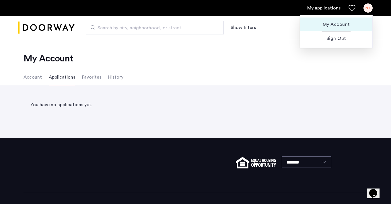
click at [336, 26] on span "My Account" at bounding box center [336, 24] width 63 height 7
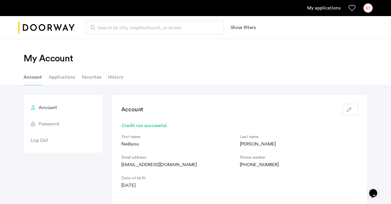
click at [112, 77] on li "History" at bounding box center [115, 77] width 15 height 16
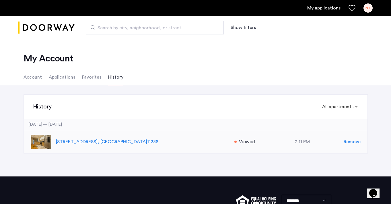
click at [249, 143] on span "Viewed" at bounding box center [247, 141] width 16 height 7
click at [110, 143] on p "597 Park Place, Unit 1, Brooklyn , NY 11238" at bounding box center [142, 141] width 173 height 7
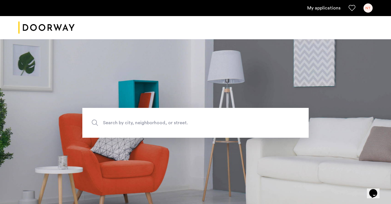
click at [325, 7] on link "My applications" at bounding box center [323, 8] width 33 height 7
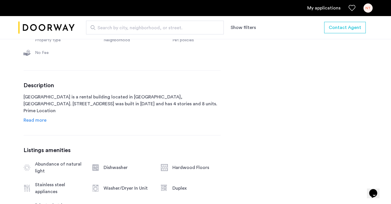
scroll to position [246, 0]
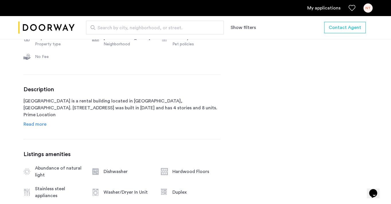
click at [34, 122] on span "Read more" at bounding box center [35, 124] width 23 height 5
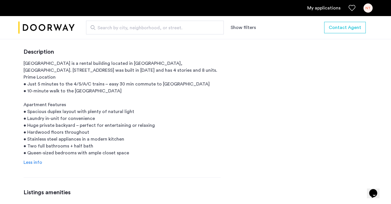
scroll to position [284, 0]
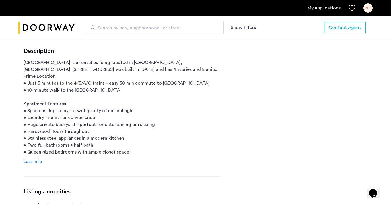
click at [36, 164] on span "Less info" at bounding box center [33, 161] width 19 height 5
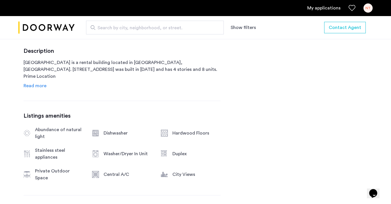
click at [46, 85] on div "Description 597 Park Place is a rental building located in Brooklyn, NY. 597 Pa…" at bounding box center [122, 69] width 197 height 42
click at [44, 86] on span "Read more" at bounding box center [35, 86] width 23 height 5
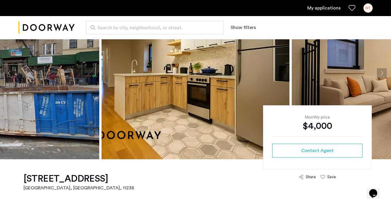
scroll to position [53, 0]
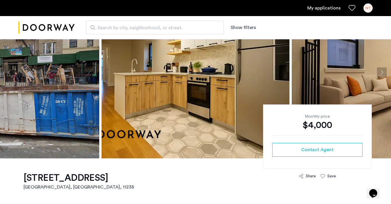
click at [371, 7] on div "NT" at bounding box center [368, 7] width 9 height 9
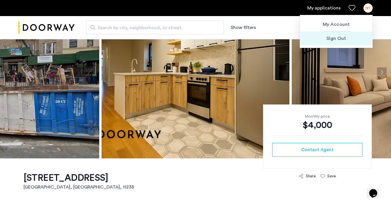
click at [339, 39] on span "Sign Out" at bounding box center [336, 38] width 63 height 7
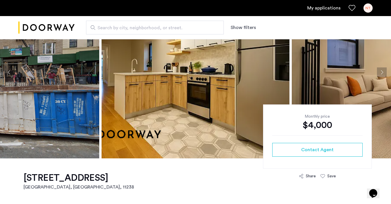
scroll to position [0, 0]
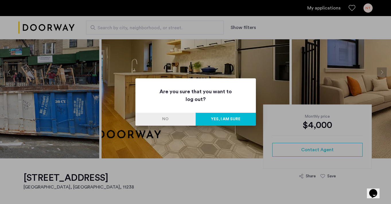
click at [229, 115] on button "Yes, I am sure" at bounding box center [226, 119] width 60 height 13
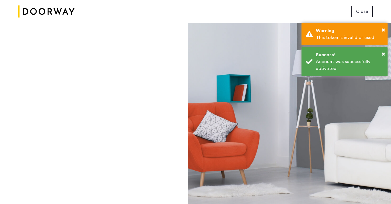
click at [363, 13] on span "Close" at bounding box center [362, 11] width 12 height 7
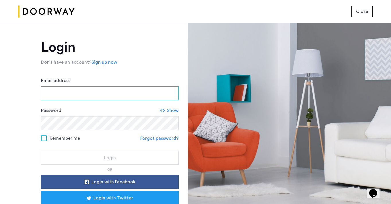
click at [106, 89] on input "Email address" at bounding box center [110, 93] width 138 height 14
type input "**********"
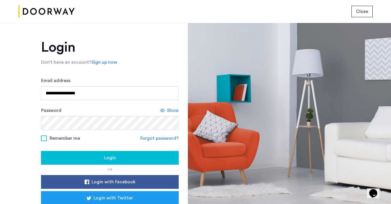
click at [44, 137] on span at bounding box center [44, 138] width 6 height 6
click at [88, 154] on button "Login" at bounding box center [110, 158] width 138 height 14
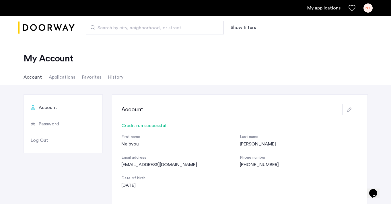
click at [326, 11] on link "My applications" at bounding box center [323, 8] width 33 height 7
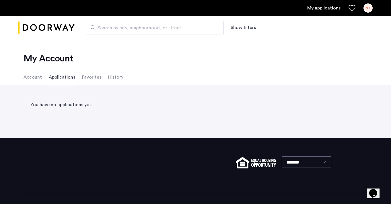
click at [68, 97] on div "You have no applications yet." at bounding box center [196, 104] width 344 height 21
click at [27, 74] on li "Account" at bounding box center [33, 77] width 18 height 16
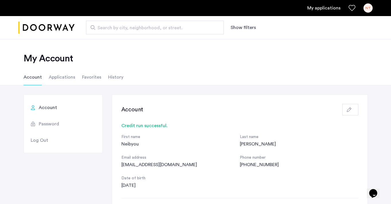
click at [82, 72] on li "Favorites" at bounding box center [91, 77] width 19 height 16
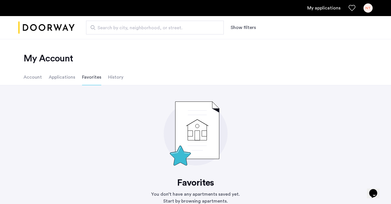
click at [119, 76] on li "History" at bounding box center [115, 77] width 15 height 16
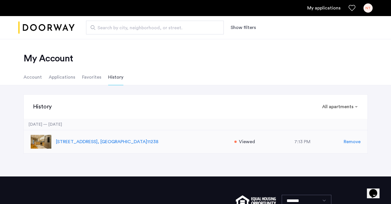
click at [246, 139] on span "Viewed" at bounding box center [247, 141] width 16 height 7
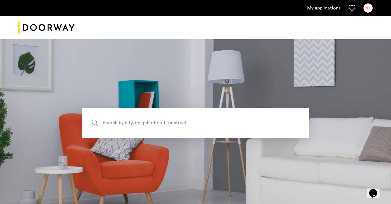
click at [327, 6] on link "My applications" at bounding box center [323, 8] width 33 height 7
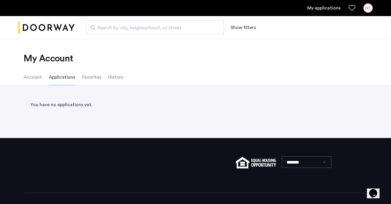
click at [88, 79] on li "Favorites" at bounding box center [91, 77] width 19 height 16
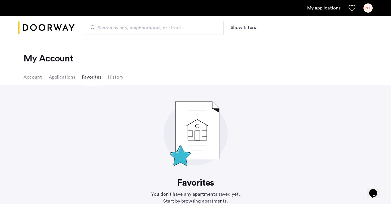
click at [113, 80] on li "History" at bounding box center [115, 77] width 15 height 16
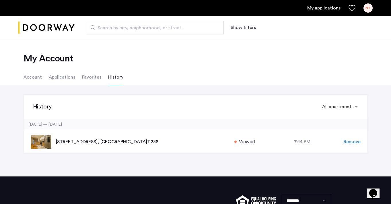
click at [66, 79] on li "Applications" at bounding box center [62, 77] width 26 height 16
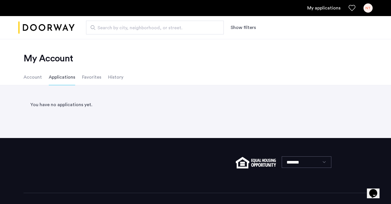
click at [112, 80] on li "History" at bounding box center [115, 77] width 15 height 16
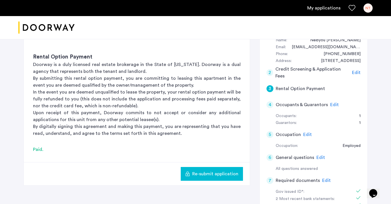
scroll to position [65, 0]
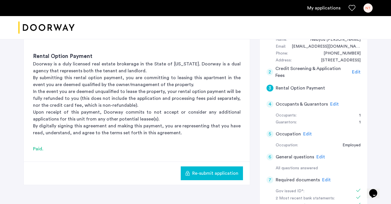
click at [331, 103] on span "Edit" at bounding box center [334, 104] width 9 height 5
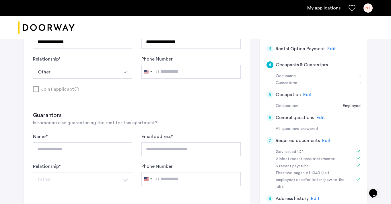
scroll to position [101, 0]
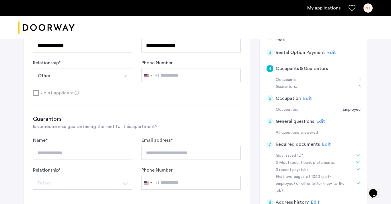
click at [307, 98] on span "Edit" at bounding box center [307, 98] width 9 height 5
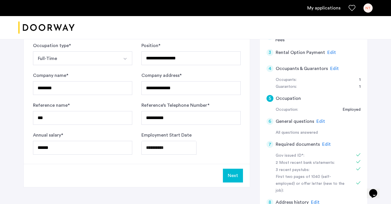
click at [237, 174] on button "Next" at bounding box center [233, 176] width 20 height 14
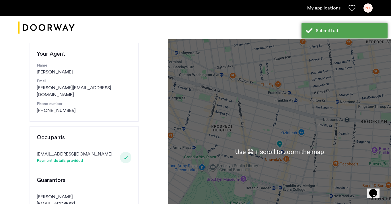
scroll to position [59, 0]
